Goal: Navigation & Orientation: Find specific page/section

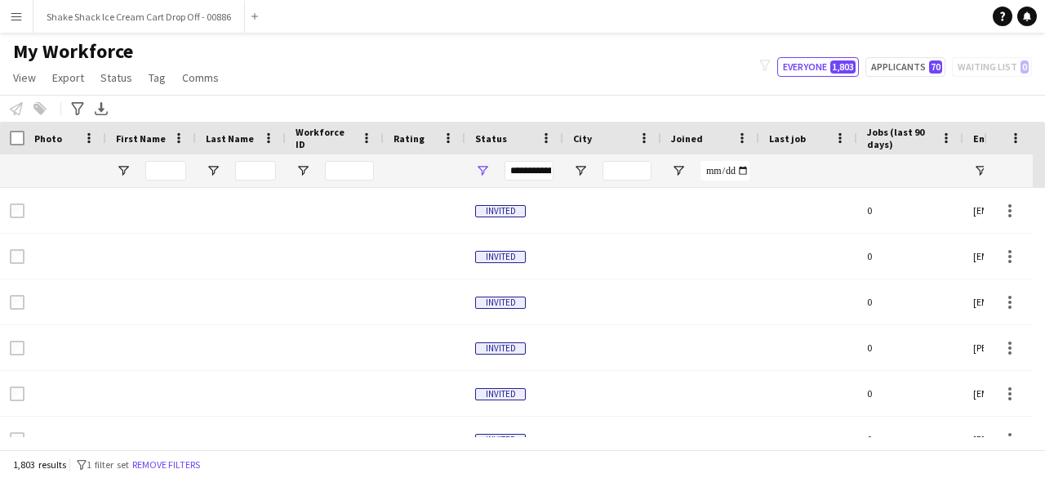
click at [717, 136] on div "Joined" at bounding box center [700, 138] width 59 height 24
click at [712, 136] on span at bounding box center [715, 138] width 15 height 15
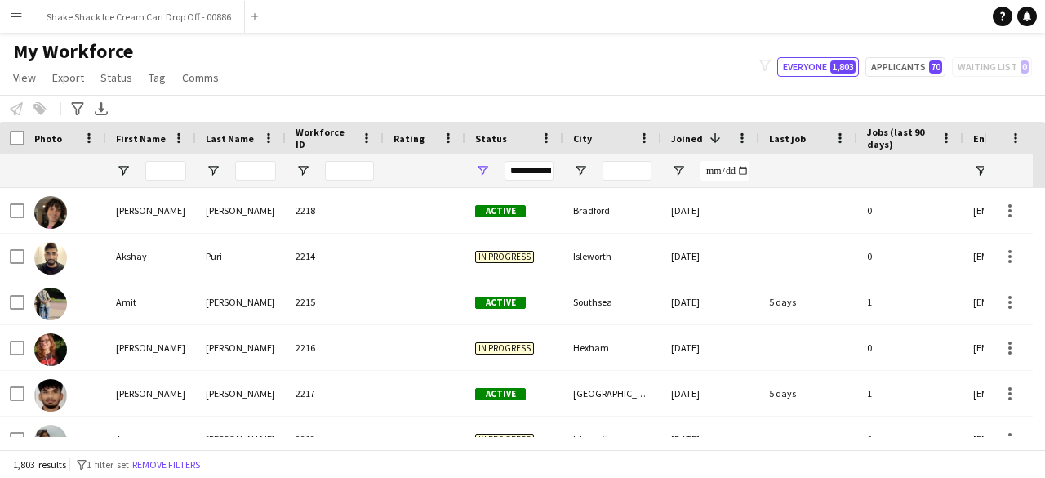
click at [20, 20] on app-icon "Menu" at bounding box center [16, 16] width 13 height 13
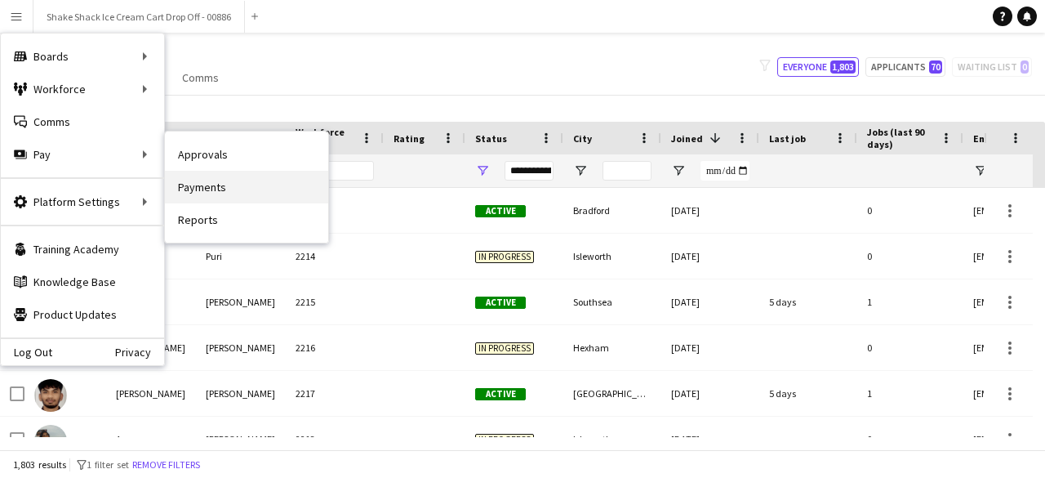
click at [206, 187] on link "Payments" at bounding box center [246, 187] width 163 height 33
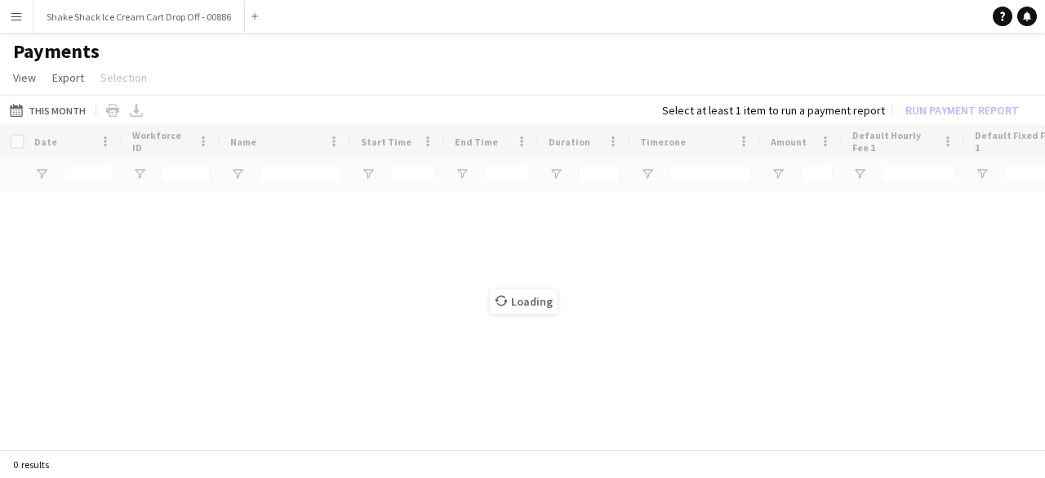
click at [18, 11] on app-icon "Menu" at bounding box center [16, 16] width 13 height 13
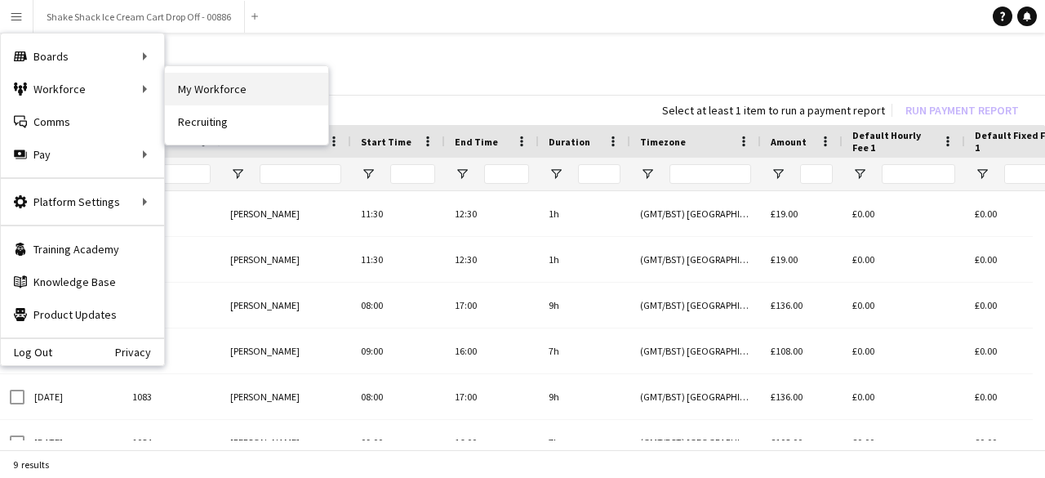
click at [207, 90] on link "My Workforce" at bounding box center [246, 89] width 163 height 33
